Goal: Find specific page/section: Find specific page/section

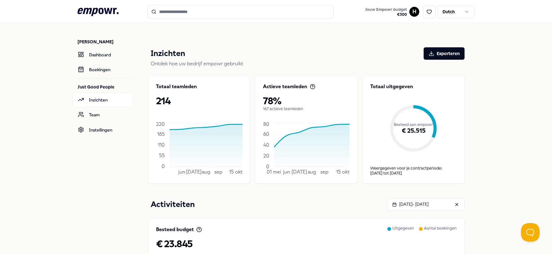
scroll to position [105, 0]
click at [85, 112] on link "Team" at bounding box center [103, 115] width 61 height 15
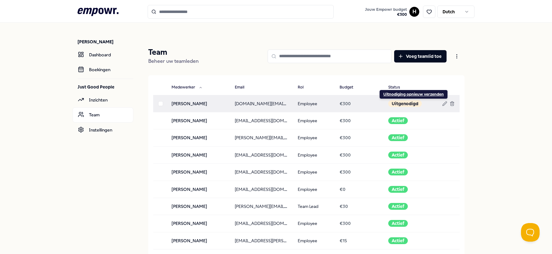
click at [396, 90] on div "Uitnodiging opnieuw verzenden Uitnodiging opnieuw verzenden" at bounding box center [413, 94] width 68 height 9
click at [393, 86] on button "Status" at bounding box center [397, 87] width 29 height 12
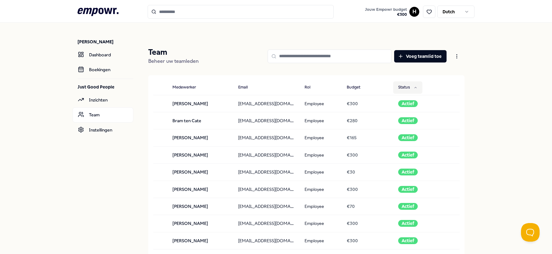
click at [411, 89] on button "Status" at bounding box center [407, 87] width 29 height 12
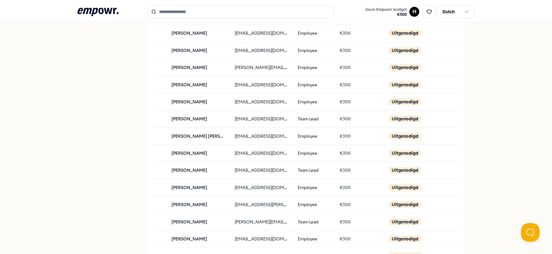
scroll to position [190, 0]
